Goal: Task Accomplishment & Management: Complete application form

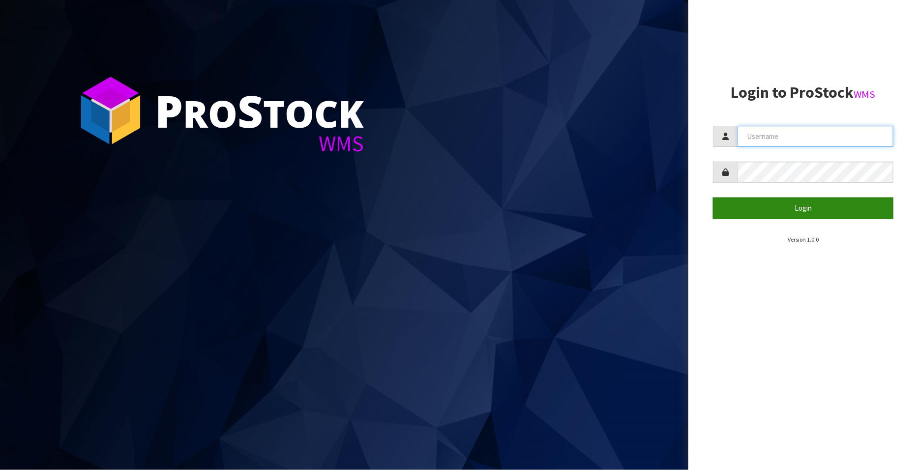
type input "FLOWAPAC"
click at [789, 198] on button "Login" at bounding box center [803, 208] width 180 height 21
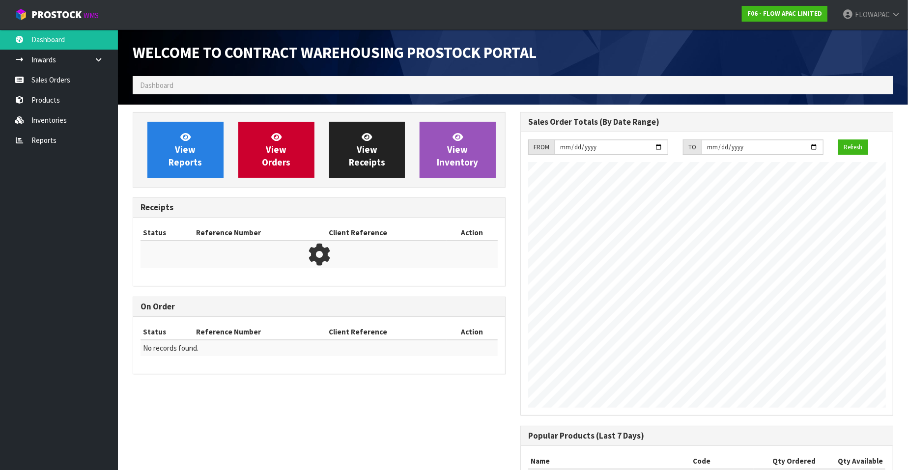
scroll to position [543, 388]
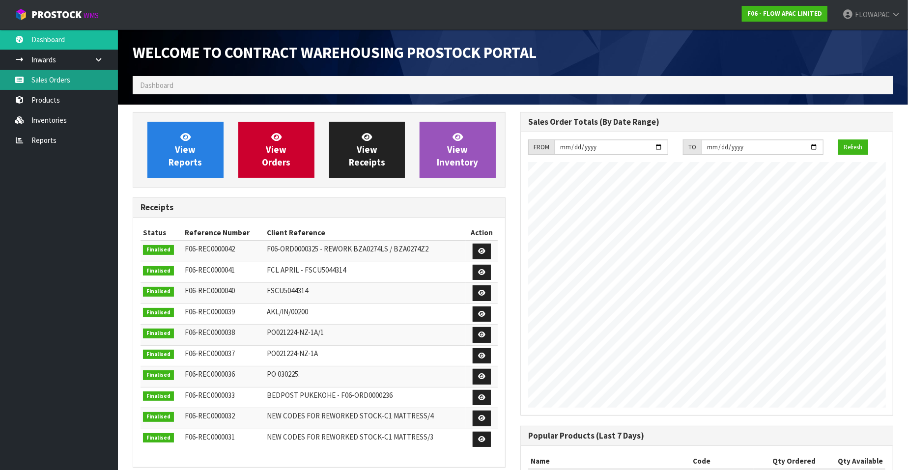
click at [78, 78] on link "Sales Orders" at bounding box center [59, 80] width 118 height 20
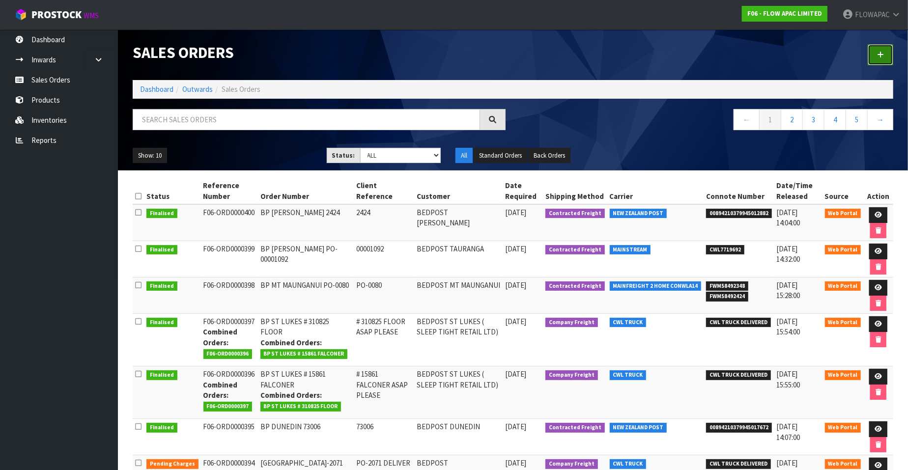
click at [881, 55] on icon at bounding box center [880, 54] width 7 height 7
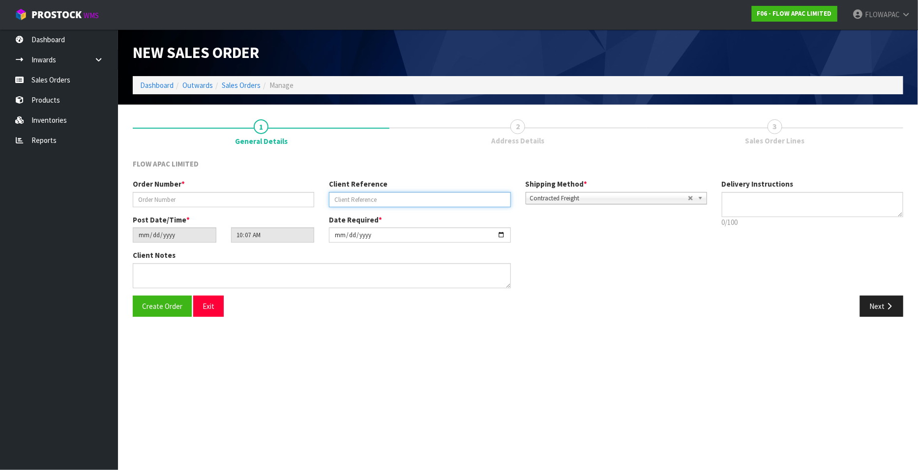
click at [347, 200] on input "text" at bounding box center [419, 199] width 181 height 15
paste input "# 15875 STOROZHENKO"
type input "# 15875 STOROZHENKO"
click at [250, 201] on input "text" at bounding box center [223, 199] width 181 height 15
click at [175, 303] on span "Create Order" at bounding box center [162, 306] width 40 height 9
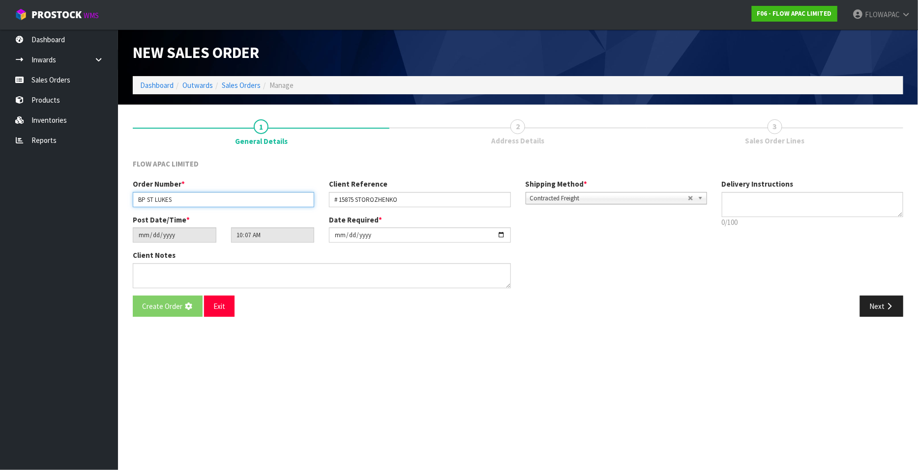
click at [178, 198] on input "BP ST LUKES" at bounding box center [223, 199] width 181 height 15
paste input "# 15875 STOROZHENKO"
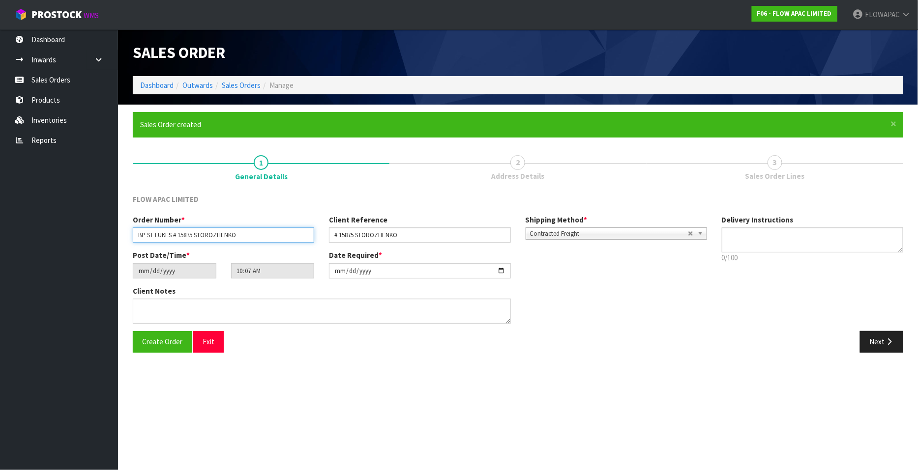
type input "BP ST LUKES"
type input "12:07:00.000"
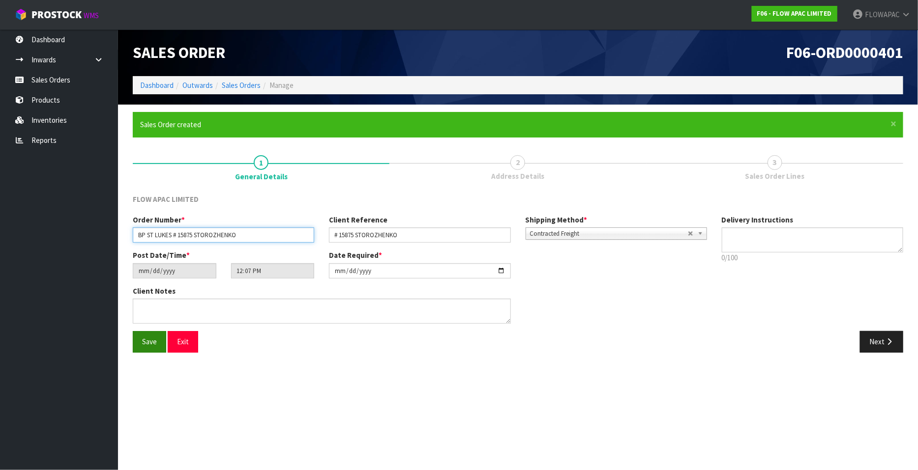
type input "BP ST LUKES # 15875 STOROZHENKO"
click at [153, 342] on span "Save" at bounding box center [149, 341] width 15 height 9
type input "16:07:00.000"
click at [890, 342] on icon "button" at bounding box center [888, 341] width 9 height 7
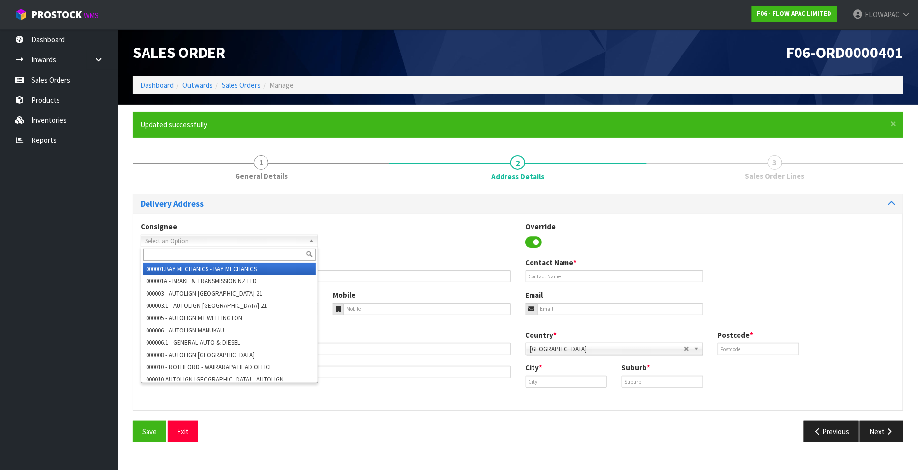
click at [244, 242] on span "Select an Option" at bounding box center [225, 241] width 160 height 12
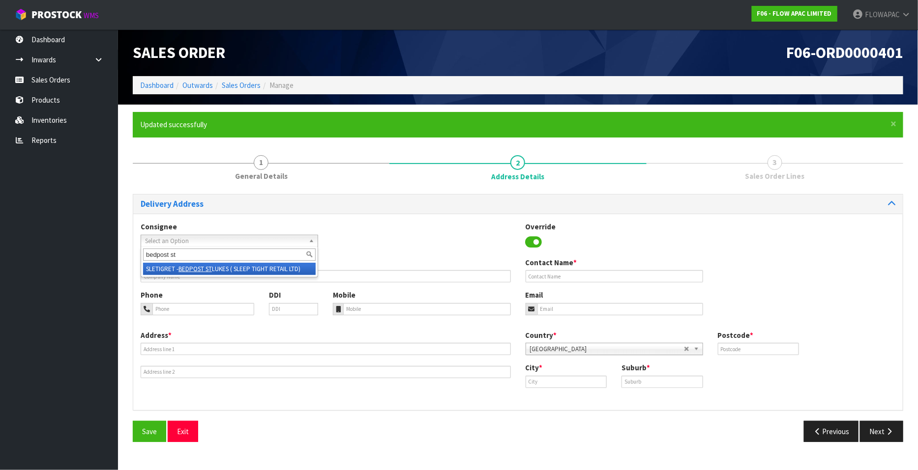
type input "bedpost st"
click at [268, 272] on li "SLETIGRET - BEDPOST ST LUKES ( SLEEP TIGHT RETAIL LTD)" at bounding box center [229, 269] width 172 height 12
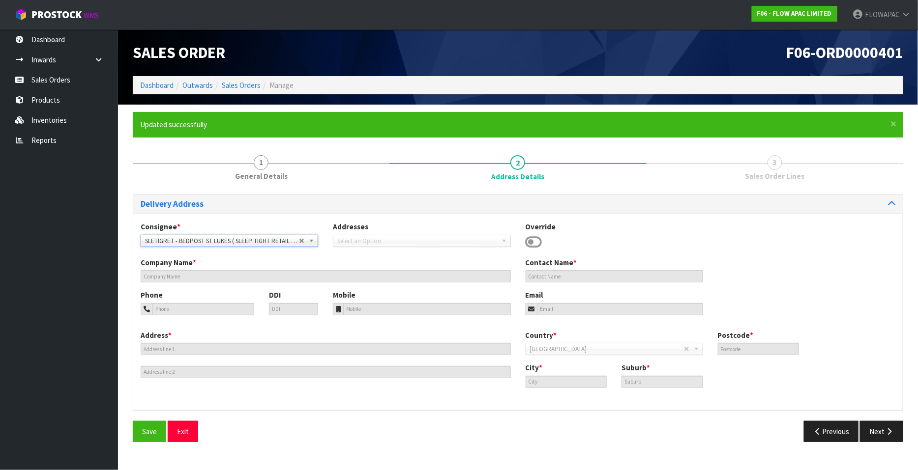
type input "BEDPOST ST LUKES ( SLEEP TIGHT RETAIL LTD)"
type input "[PERSON_NAME]"
type input "[EMAIL_ADDRESS][DOMAIN_NAME]"
type input "SHOP [STREET_ADDRESS][PERSON_NAME]"
type input "1025"
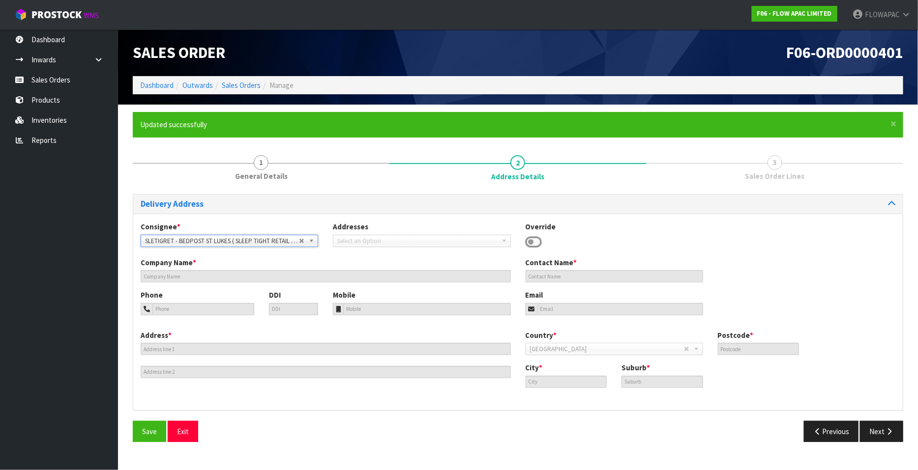
type input "[GEOGRAPHIC_DATA]"
type input "ST LUKES"
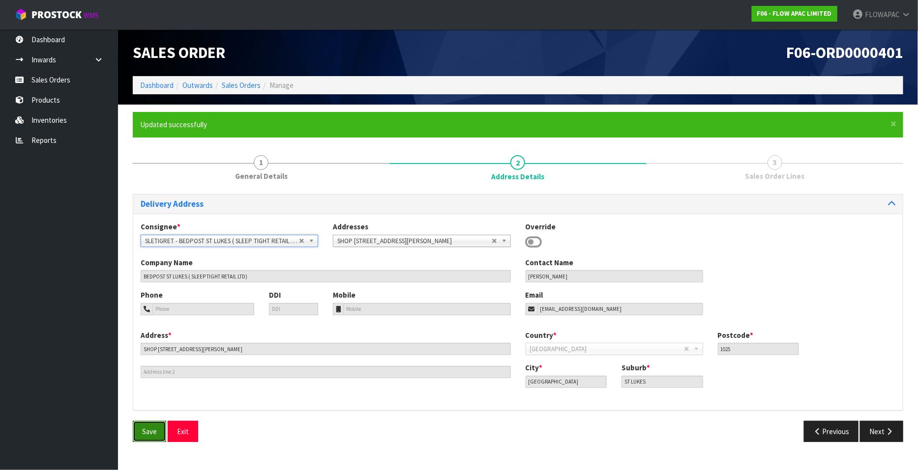
click at [158, 432] on button "Save" at bounding box center [149, 431] width 33 height 21
click at [879, 431] on button "Next" at bounding box center [881, 431] width 43 height 21
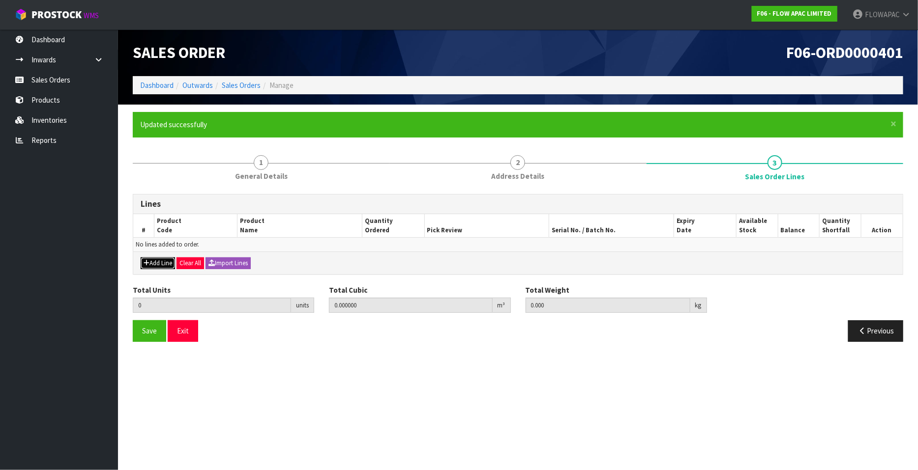
click at [159, 260] on button "Add Line" at bounding box center [158, 264] width 34 height 12
type input "0"
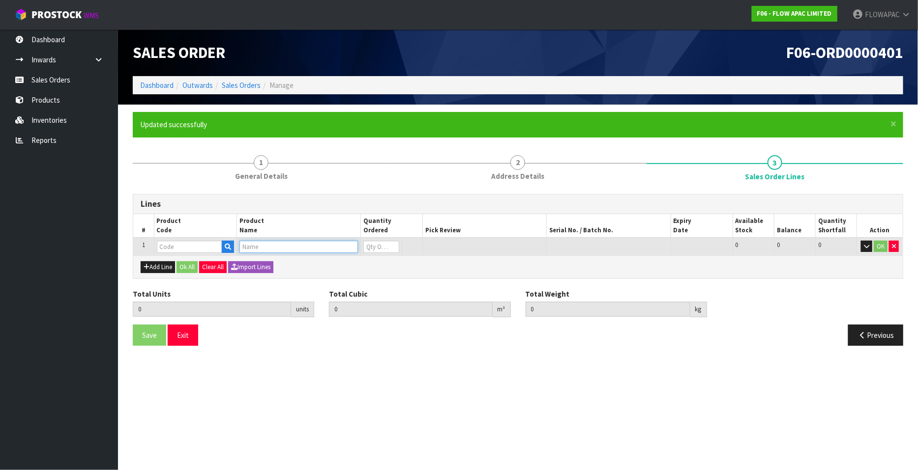
click at [274, 246] on input "text" at bounding box center [298, 247] width 118 height 12
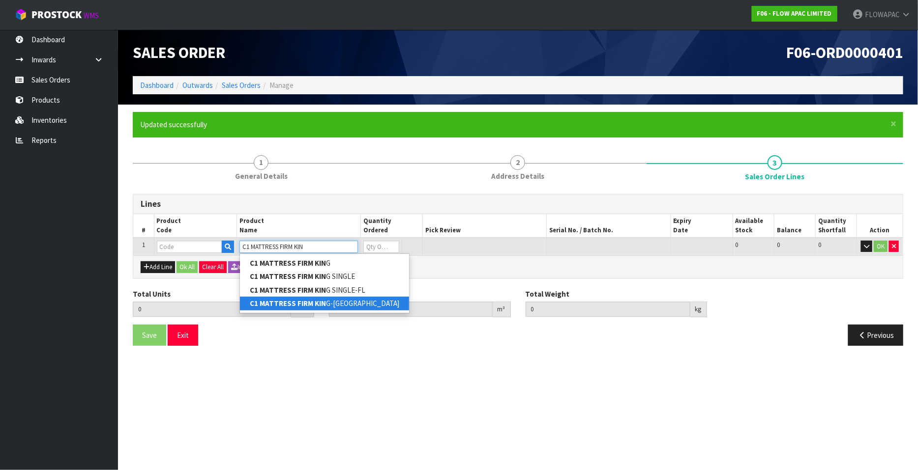
type input "C1 MATTRESS FIRM KIN"
click at [339, 302] on link "C1 MATTRESS FIRM KIN G-FL" at bounding box center [324, 303] width 169 height 13
type input "C1 MATTRESS FIRM KING-FL"
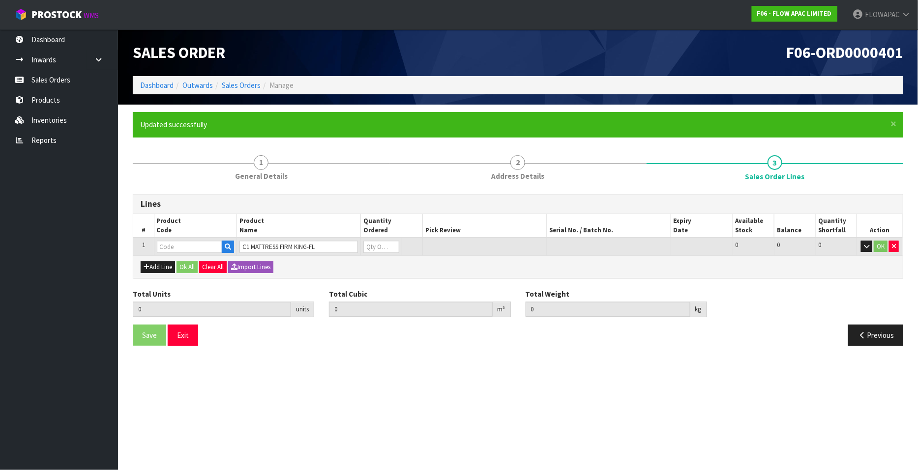
type input "0.000000"
type input "0.000"
type input "BZA0275Z6-FL"
type input "0"
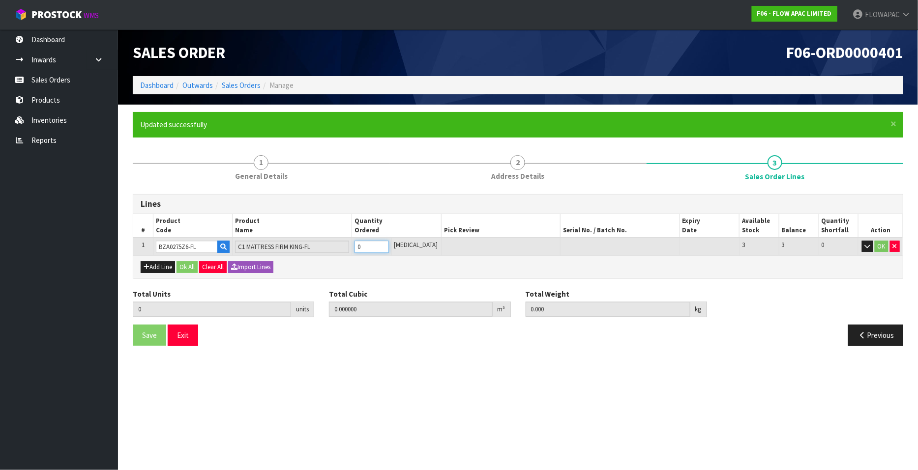
type input "1"
type input "0.915876"
type input "34"
type input "1"
click at [389, 242] on input "1" at bounding box center [371, 247] width 34 height 12
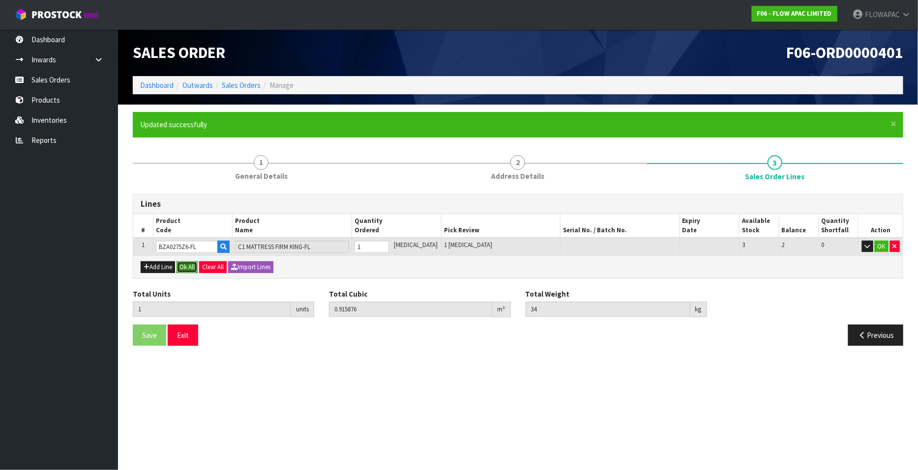
click at [189, 264] on button "Ok All" at bounding box center [186, 267] width 21 height 12
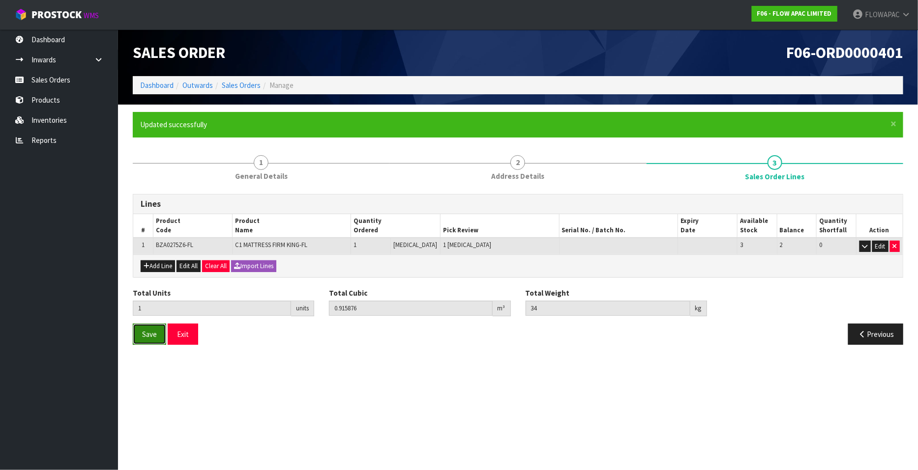
click at [154, 332] on span "Save" at bounding box center [149, 334] width 15 height 9
click at [189, 337] on button "Exit" at bounding box center [183, 334] width 30 height 21
